Goal: Book appointment/travel/reservation

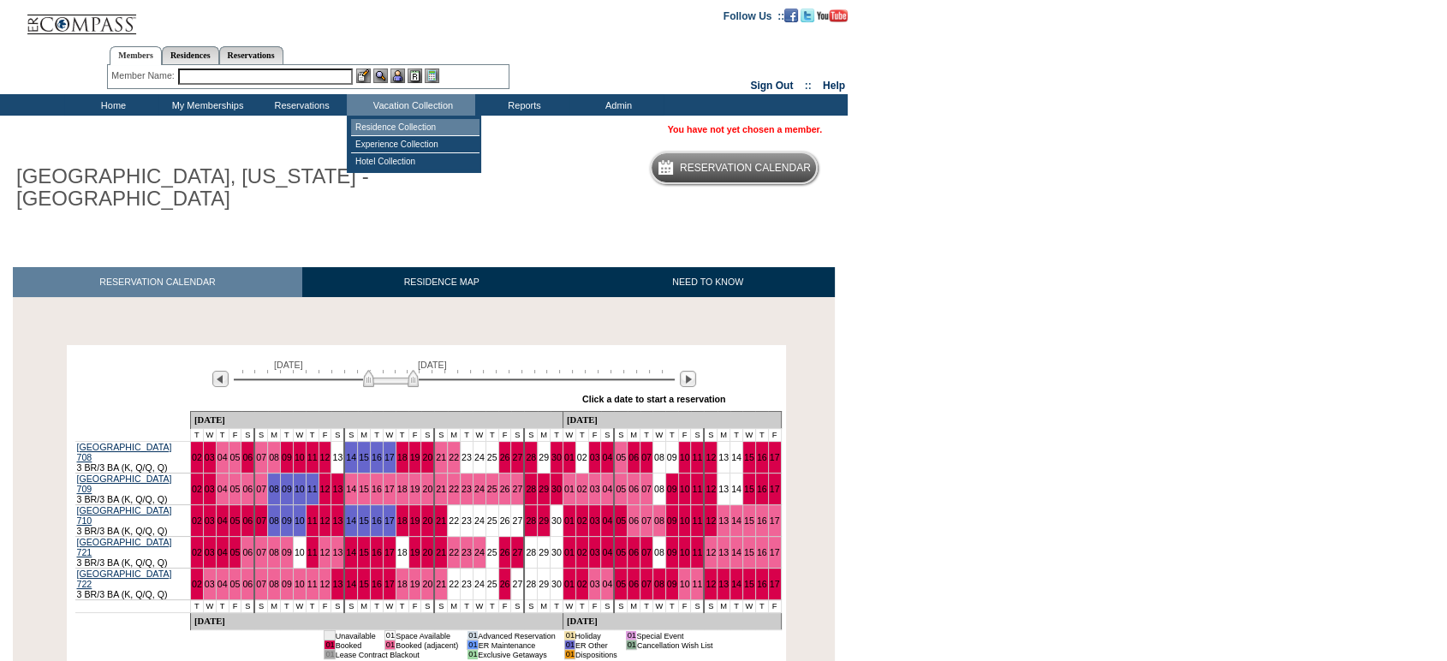
click at [417, 123] on td "Residence Collection" at bounding box center [415, 127] width 128 height 17
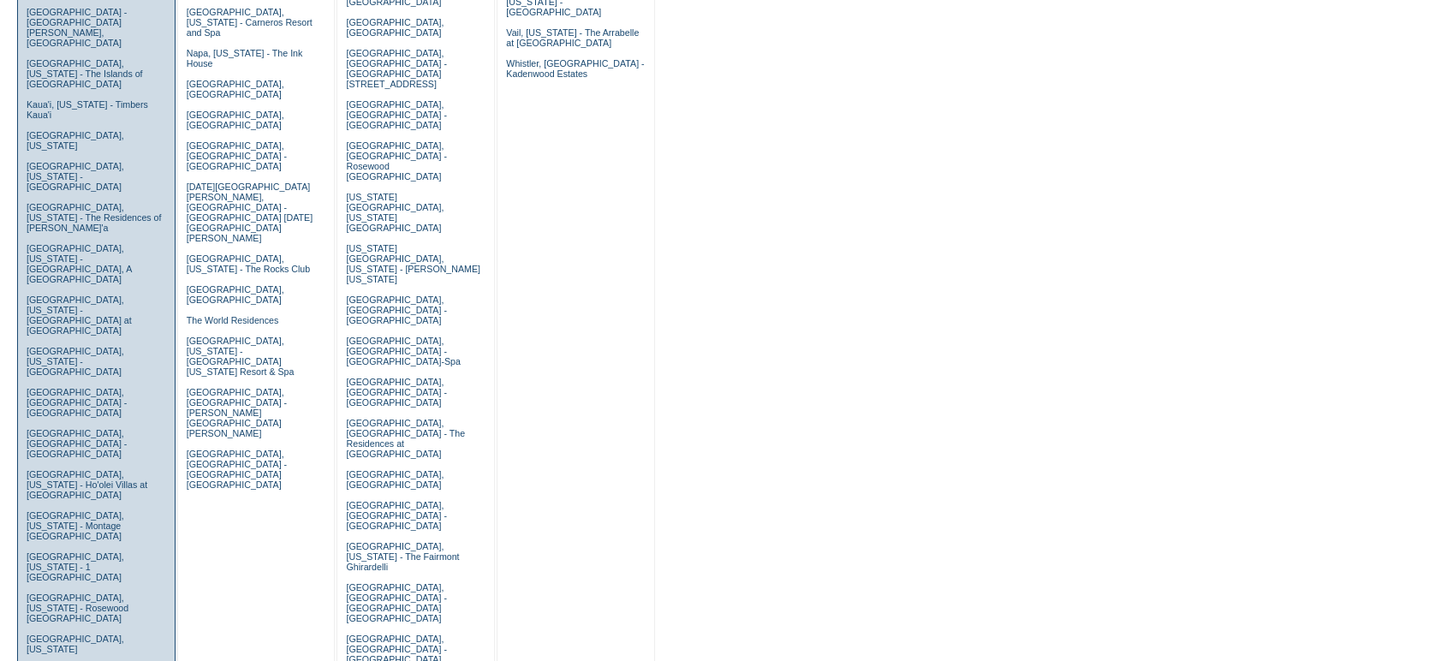
scroll to position [582, 0]
click at [57, 345] on link "Laguna Beach, California - Montage Laguna Beach" at bounding box center [76, 360] width 98 height 31
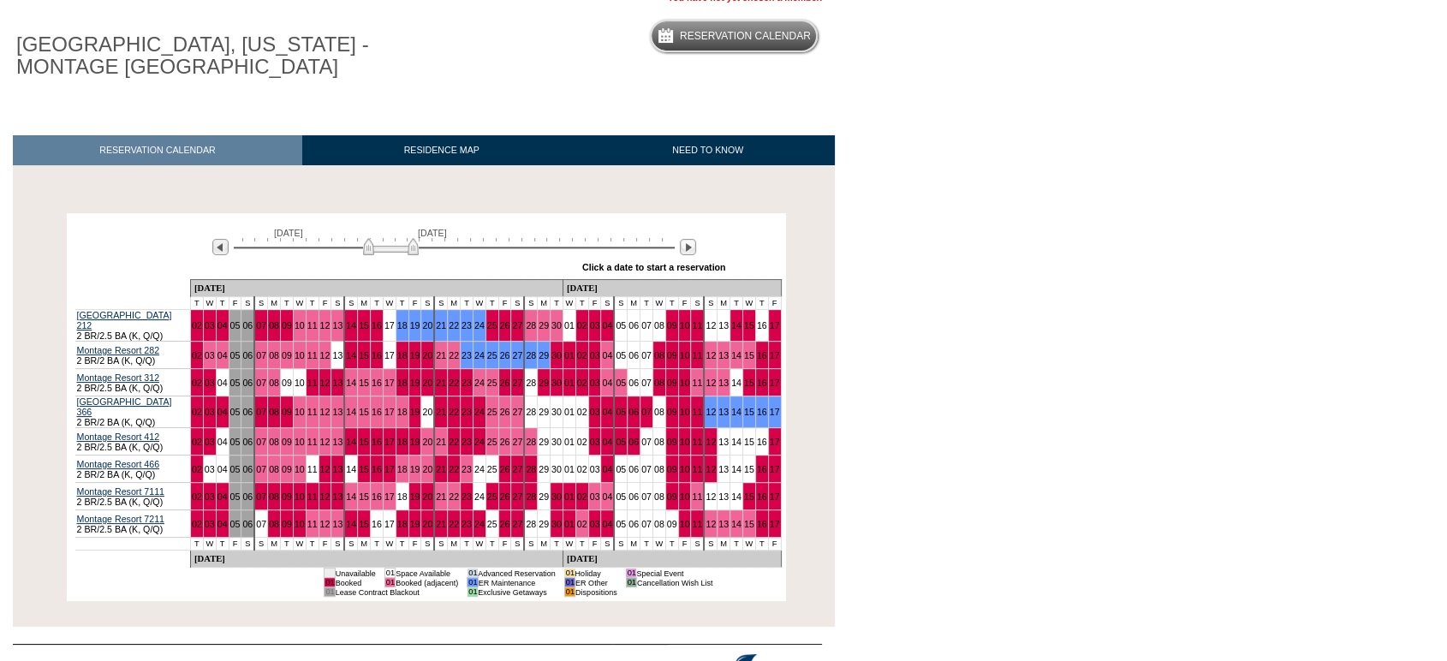
scroll to position [133, 0]
